Goal: Task Accomplishment & Management: Use online tool/utility

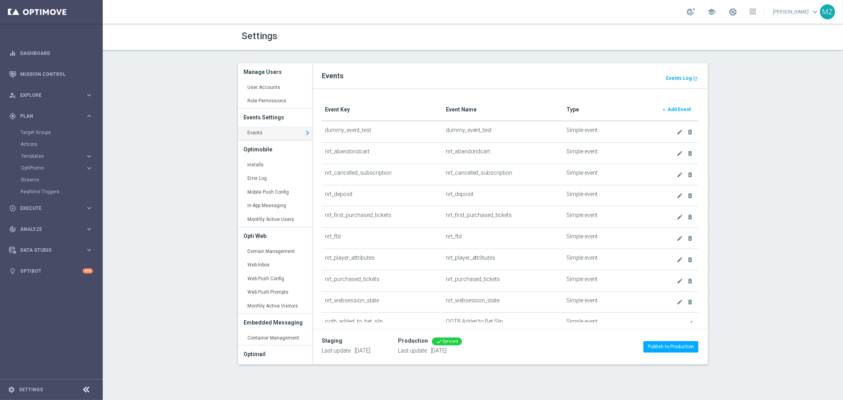
click at [53, 188] on div "Realtime Triggers" at bounding box center [61, 192] width 81 height 12
click at [59, 191] on link "Realtime Triggers" at bounding box center [52, 192] width 62 height 6
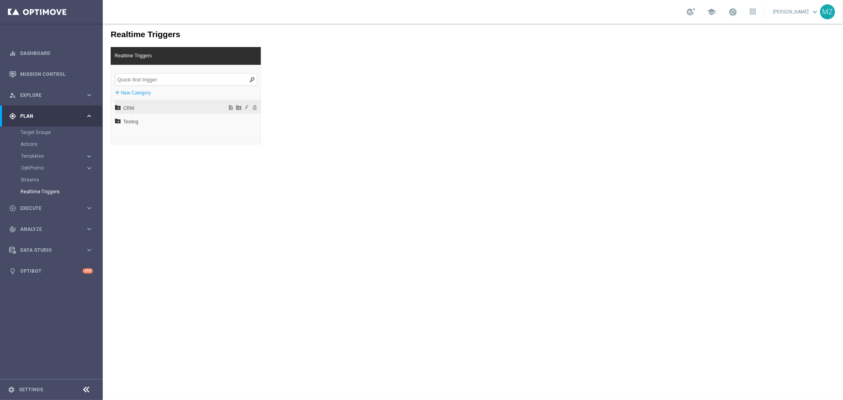
click at [116, 108] on icon at bounding box center [118, 107] width 6 height 6
click at [120, 135] on icon at bounding box center [122, 134] width 6 height 6
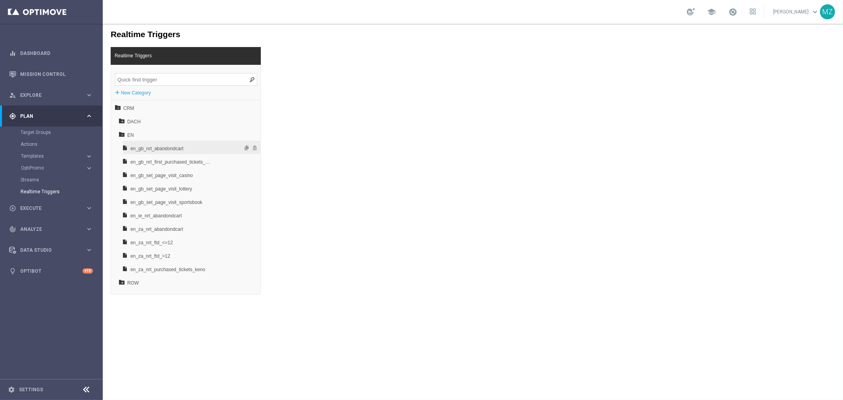
click at [175, 148] on span "en_gb_nrt_abandondcart" at bounding box center [171, 147] width 83 height 13
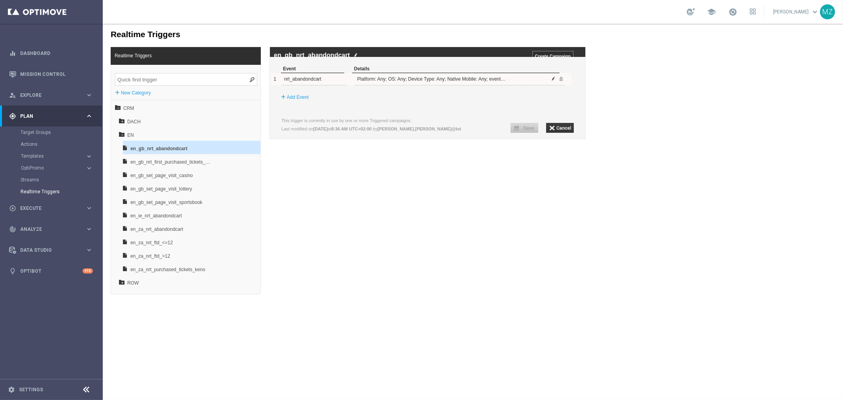
click at [552, 81] on span at bounding box center [553, 78] width 5 height 5
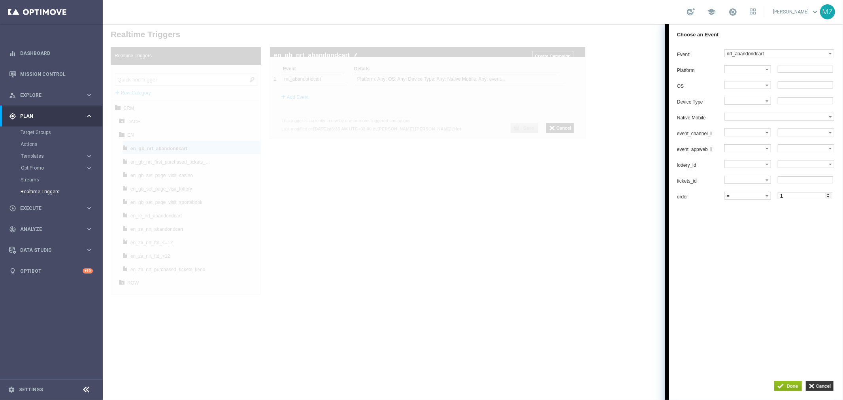
click at [474, 257] on div at bounding box center [472, 211] width 740 height 376
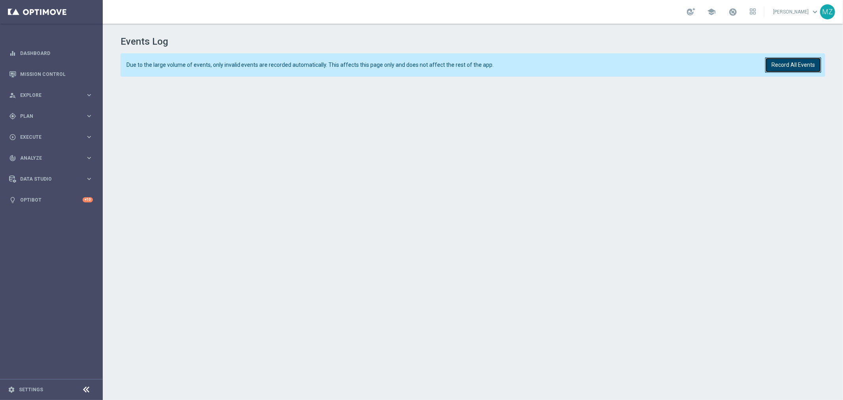
click at [791, 65] on button "Record All Events" at bounding box center [793, 64] width 56 height 15
click at [766, 63] on button "Record All Events" at bounding box center [793, 64] width 56 height 15
click at [805, 65] on button "Record All Events" at bounding box center [793, 64] width 56 height 15
click at [783, 65] on button "Record All Events" at bounding box center [793, 64] width 56 height 15
